Goal: Find specific page/section: Find specific page/section

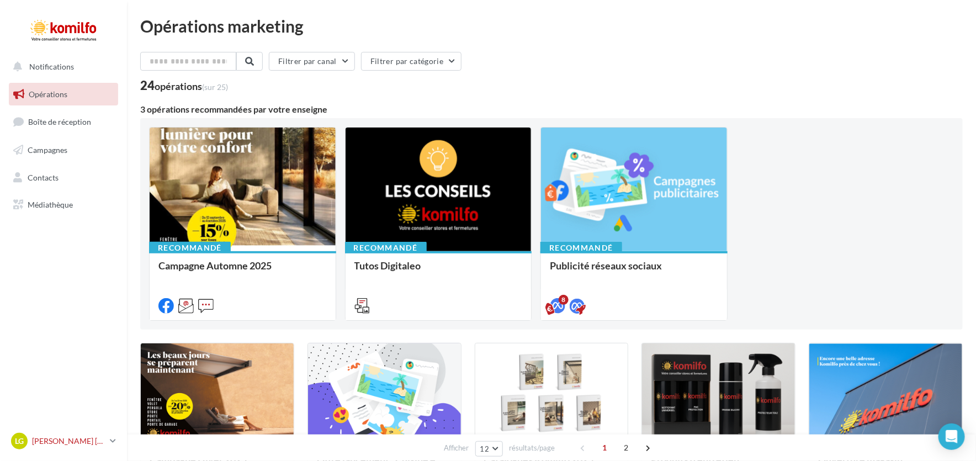
click at [111, 442] on icon at bounding box center [113, 440] width 6 height 9
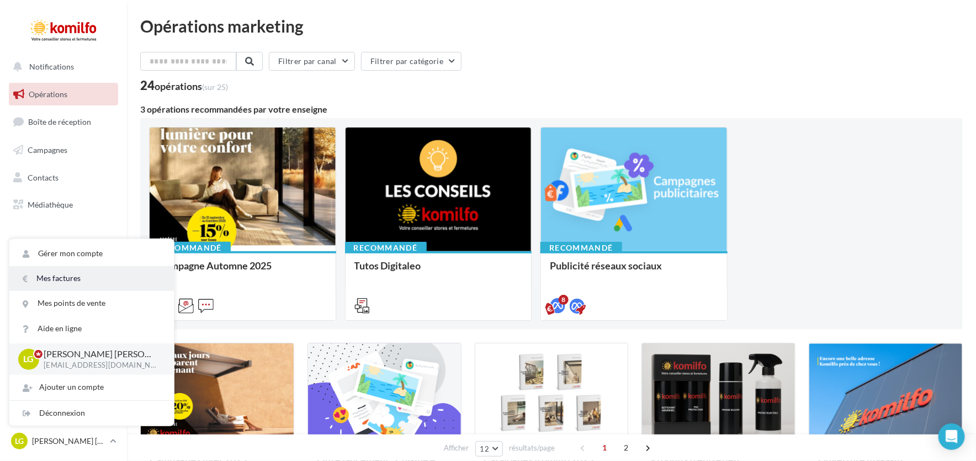
click at [96, 272] on link "Mes factures" at bounding box center [91, 278] width 165 height 25
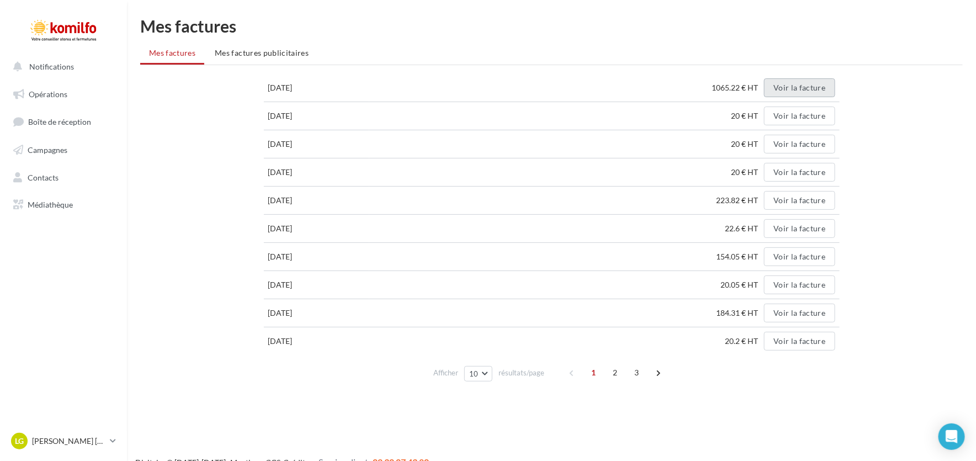
click at [813, 87] on button "Voir la facture" at bounding box center [799, 87] width 71 height 19
click at [771, 92] on button "Voir la facture" at bounding box center [799, 87] width 71 height 19
